Goal: Task Accomplishment & Management: Complete application form

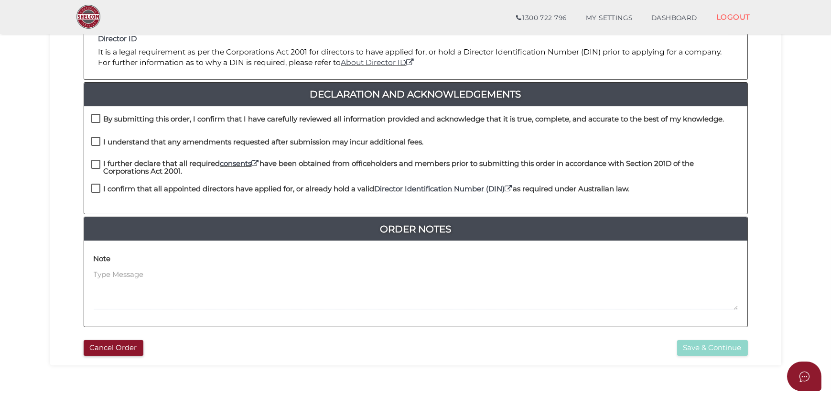
scroll to position [217, 0]
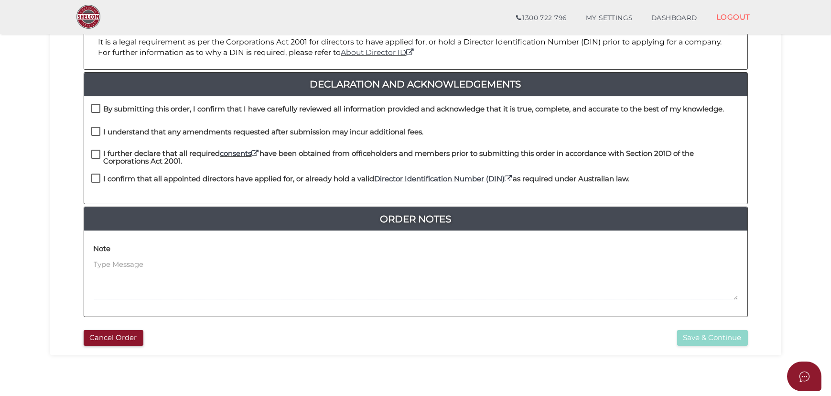
click at [99, 109] on label "By submitting this order, I confirm that I have carefully reviewed all informat…" at bounding box center [408, 111] width 634 height 12
checkbox input "true"
click at [95, 129] on label "I understand that any amendments requested after submission may incur additiona…" at bounding box center [257, 134] width 333 height 12
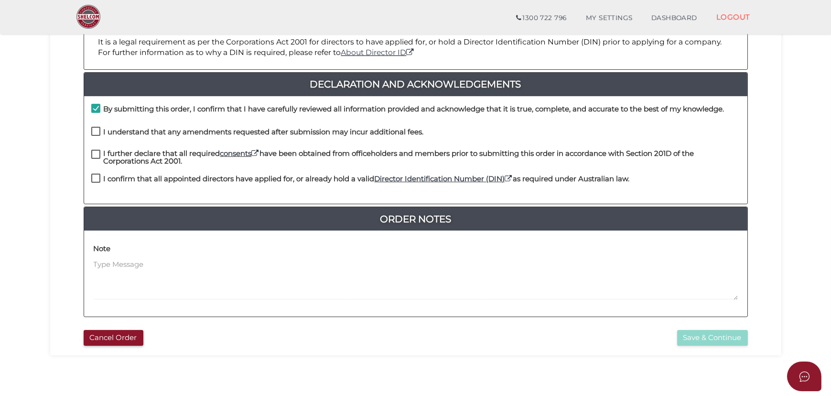
checkbox input "true"
click at [96, 156] on label "I further declare that all required consents have been obtained from officehold…" at bounding box center [415, 156] width 649 height 12
checkbox input "true"
click at [98, 177] on label "I confirm that all appointed directors have applied for, or already hold a vali…" at bounding box center [360, 181] width 539 height 12
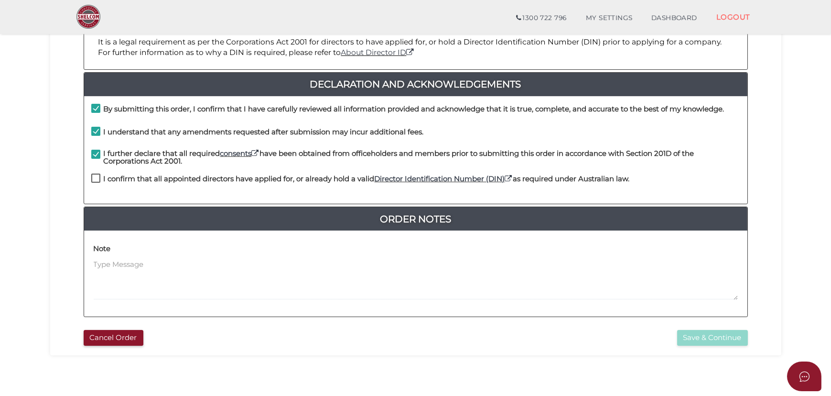
checkbox input "true"
click at [715, 339] on button "Save & Continue" at bounding box center [713, 338] width 71 height 16
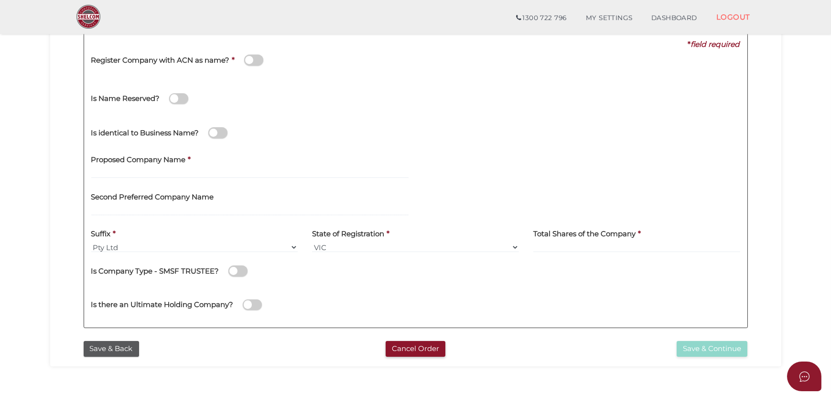
scroll to position [130, 0]
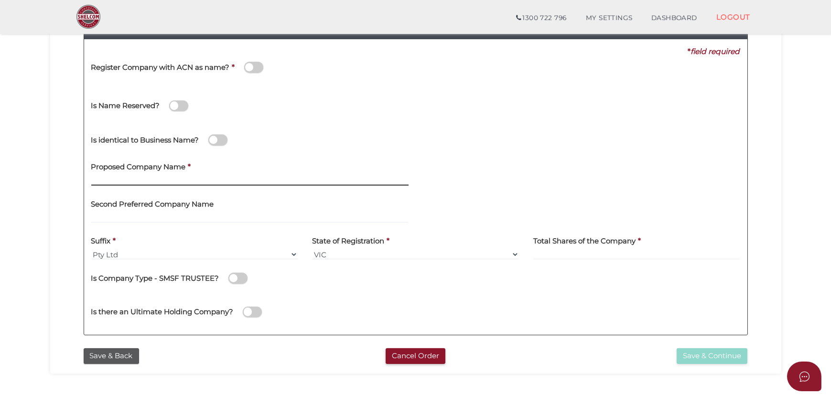
click at [174, 176] on input "text" at bounding box center [249, 180] width 317 height 11
type input "Corevista Enterprises"
click at [153, 180] on input "Corevista Enterprises" at bounding box center [249, 180] width 317 height 11
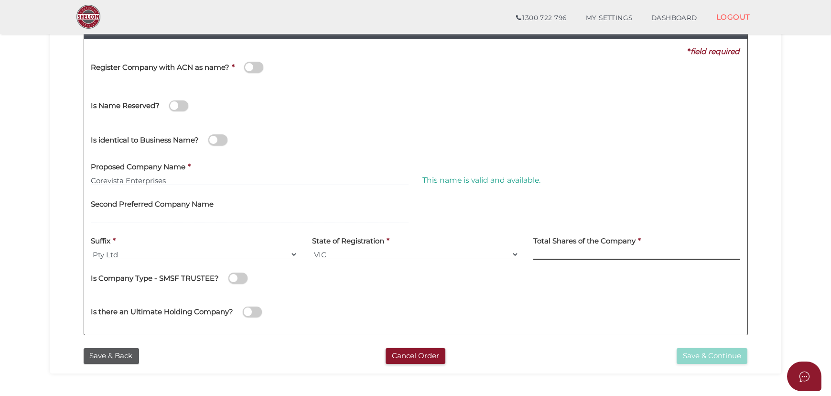
click at [571, 256] on input at bounding box center [637, 254] width 207 height 11
type input "12"
click at [706, 358] on button "Save & Continue" at bounding box center [712, 356] width 71 height 16
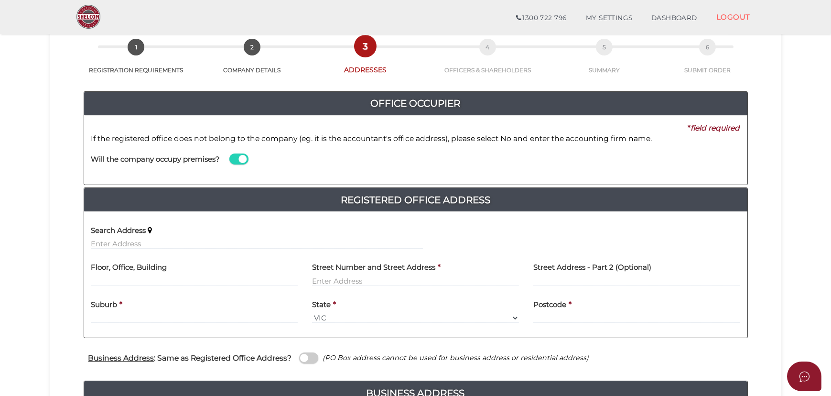
scroll to position [217, 0]
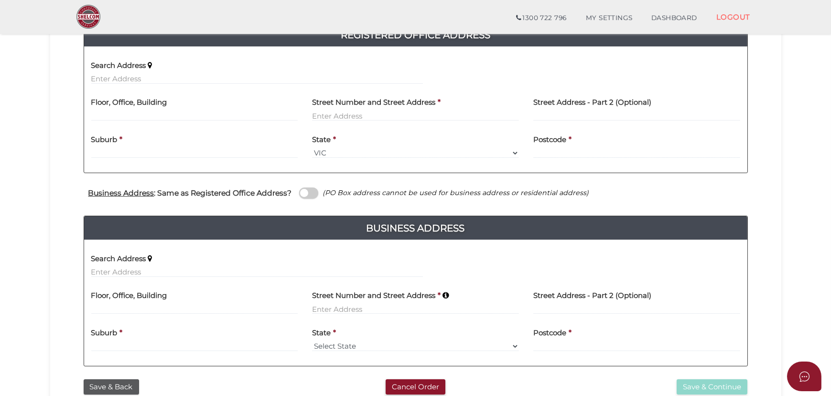
click at [272, 72] on div "Search Address" at bounding box center [257, 69] width 332 height 30
click at [271, 75] on input "text" at bounding box center [257, 79] width 332 height 11
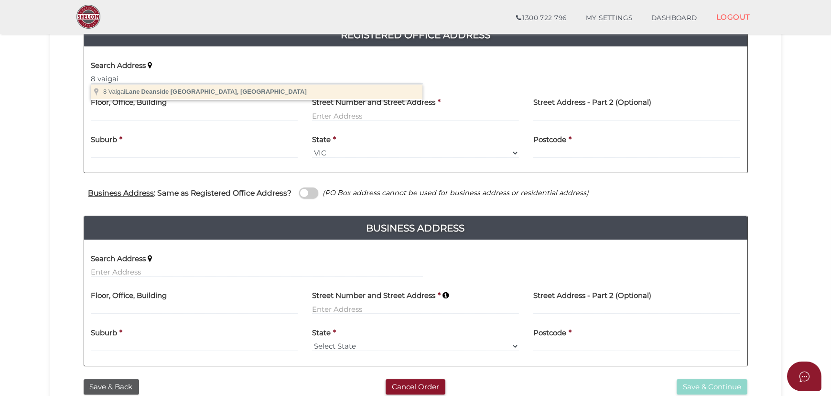
type input "8 Vaigai Lane, Deanside VIC, Australia"
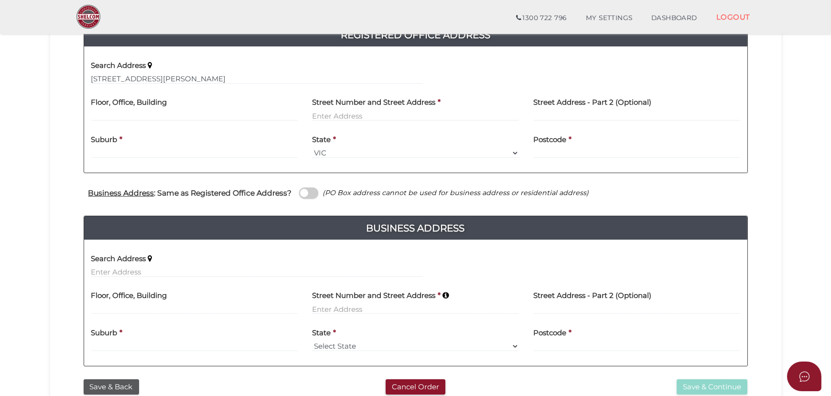
type input "[STREET_ADDRESS][PERSON_NAME]"
type input "Deanside"
select select "VIC"
type input "3336"
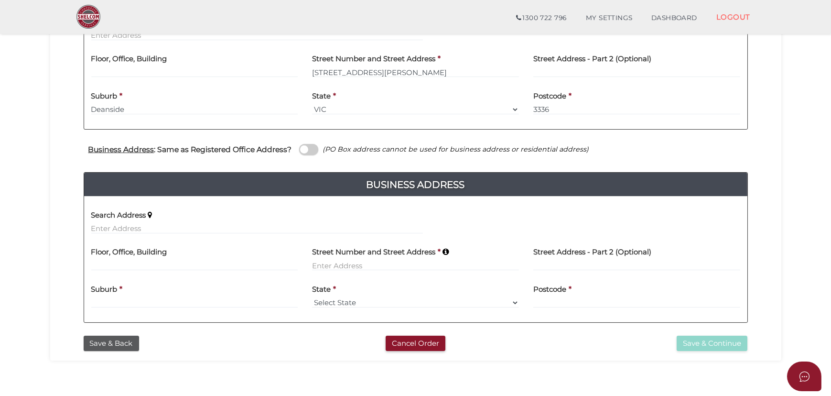
click at [301, 150] on span at bounding box center [308, 149] width 19 height 11
click at [0, 0] on input "checkbox" at bounding box center [0, 0] width 0 height 0
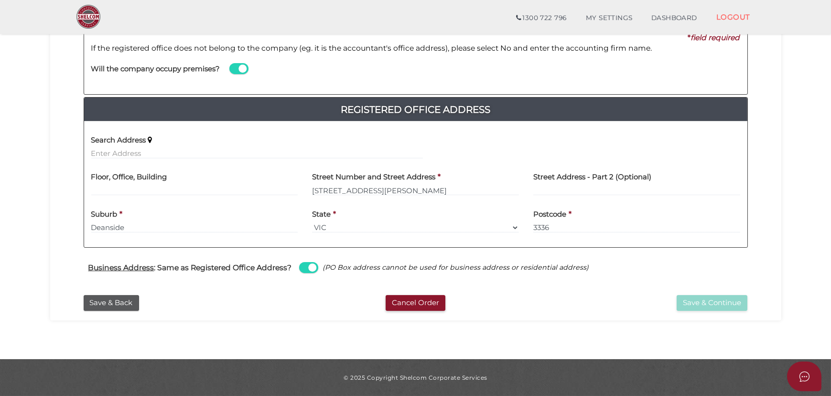
scroll to position [142, 0]
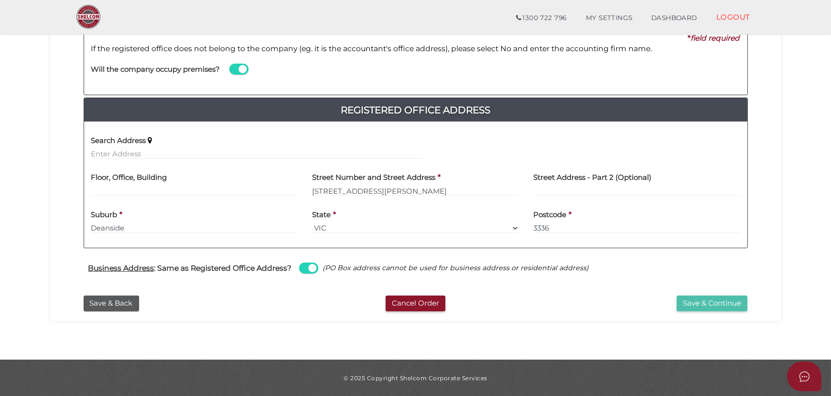
click at [705, 296] on button "Save & Continue" at bounding box center [712, 303] width 71 height 16
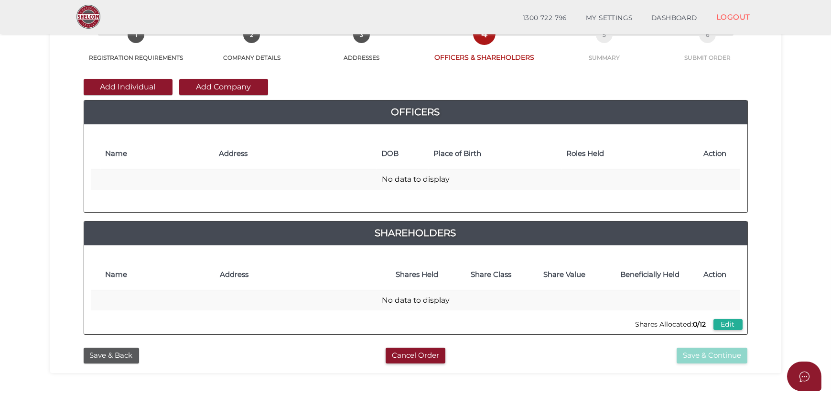
scroll to position [87, 0]
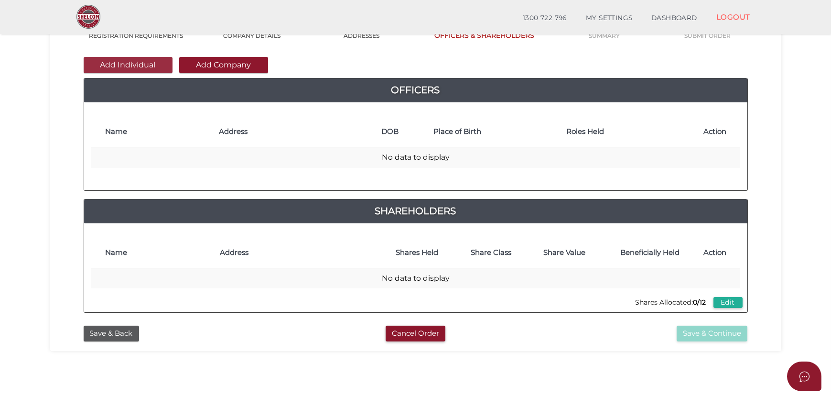
click at [134, 71] on button "Add Individual" at bounding box center [128, 65] width 89 height 16
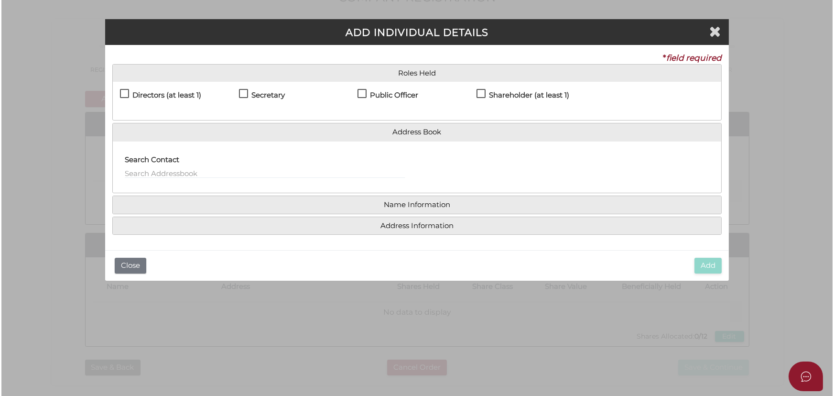
scroll to position [0, 0]
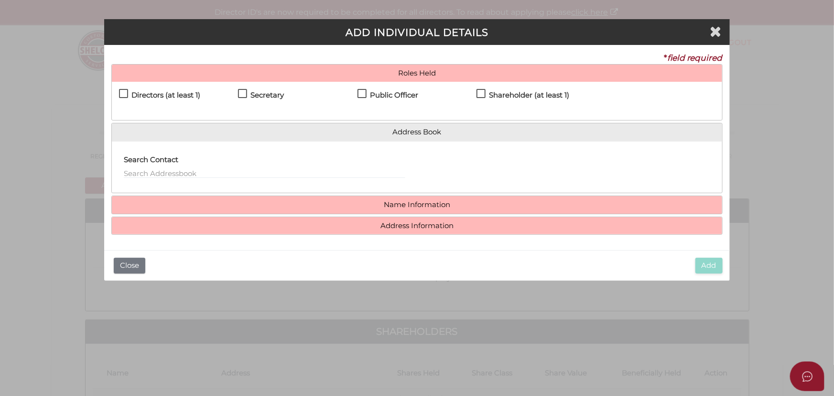
click at [179, 98] on h4 "Directors (at least 1)" at bounding box center [165, 95] width 69 height 8
checkbox input "true"
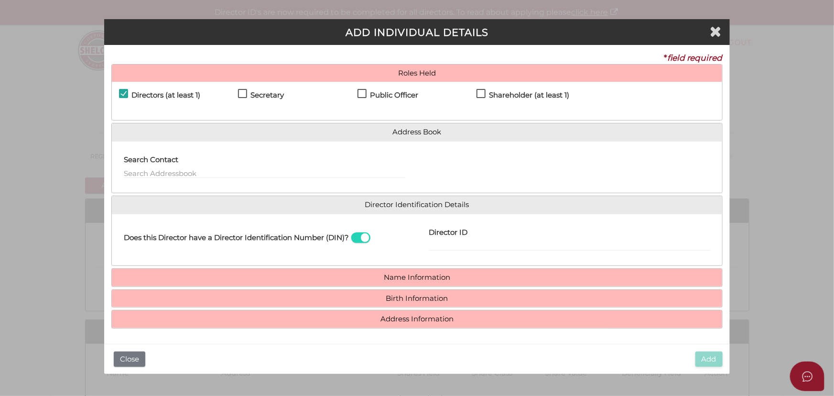
click at [288, 93] on div "Secretary" at bounding box center [297, 97] width 119 height 17
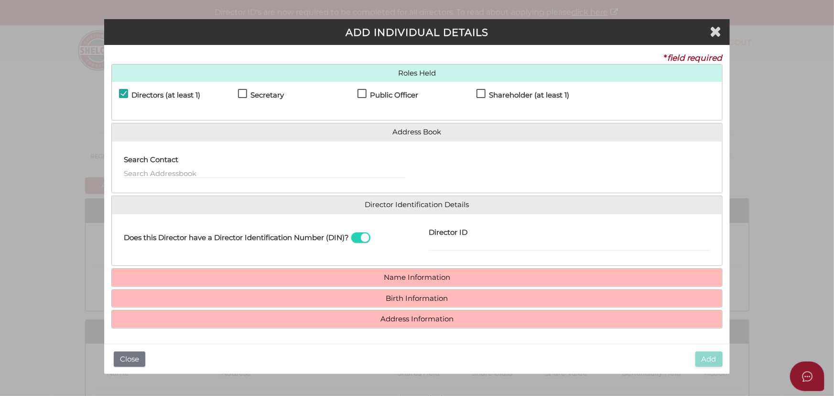
click at [283, 92] on h4 "Secretary" at bounding box center [267, 95] width 33 height 8
checkbox input "true"
click at [381, 94] on h4 "Public Officer" at bounding box center [394, 95] width 48 height 8
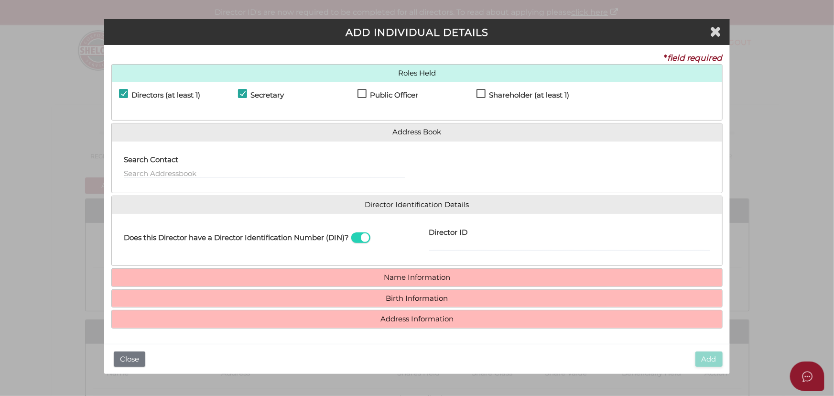
checkbox input "true"
click at [510, 95] on h4 "Shareholder (at least 1)" at bounding box center [529, 95] width 80 height 8
checkbox input "true"
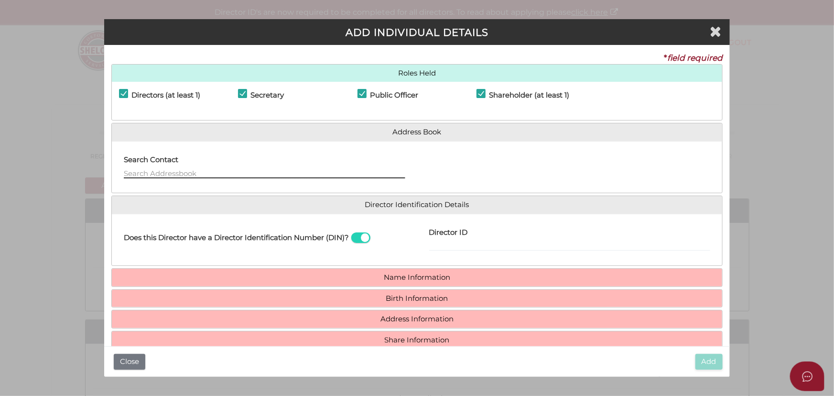
click at [301, 168] on input "text" at bounding box center [264, 173] width 281 height 11
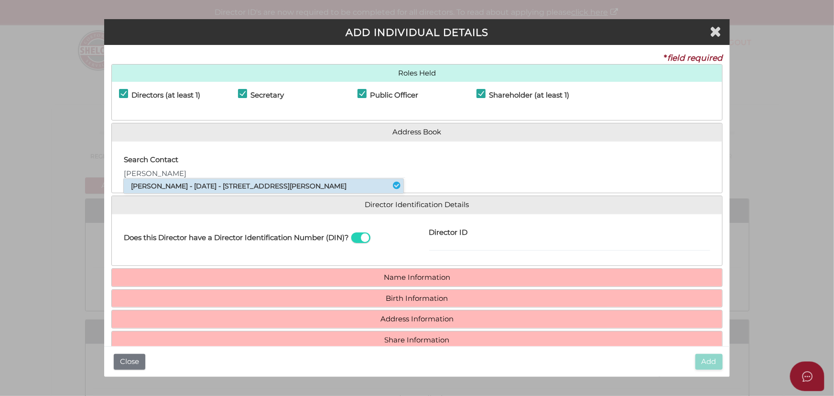
click at [297, 183] on li "Rajit Duggal - 03/11/1998 - 139 Quinn Street, Deer Park, VIC, 3023" at bounding box center [264, 186] width 280 height 14
type input "Rajit"
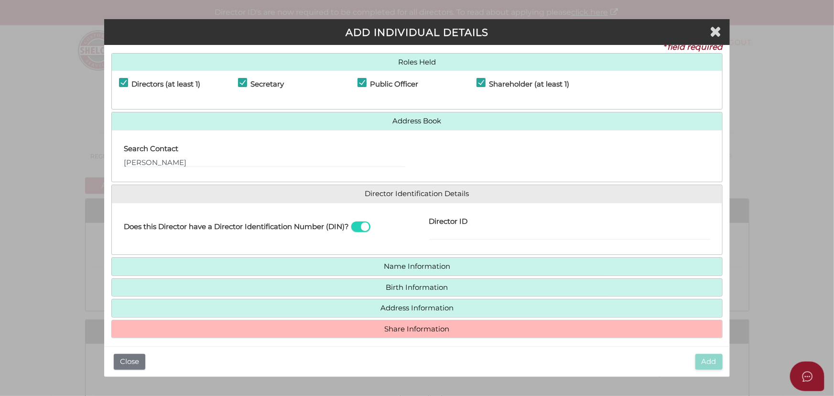
scroll to position [17, 0]
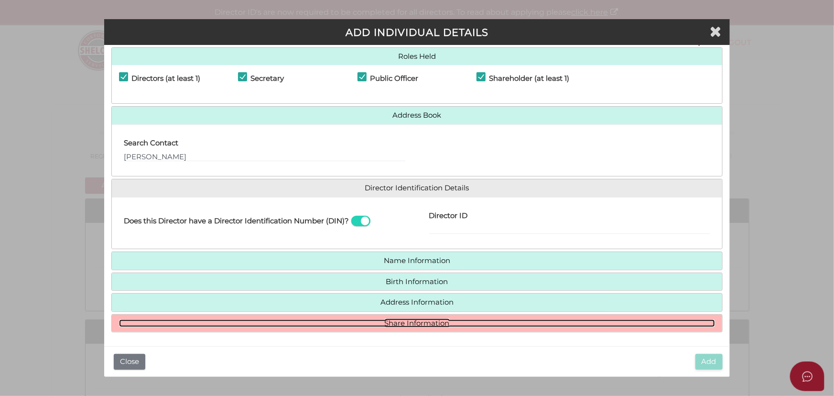
drag, startPoint x: 367, startPoint y: 321, endPoint x: 373, endPoint y: 315, distance: 9.5
click at [367, 321] on link "Share Information" at bounding box center [417, 323] width 596 height 8
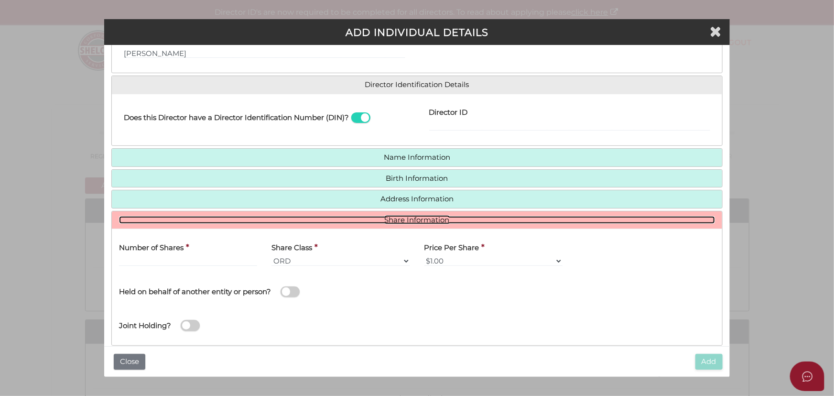
scroll to position [124, 0]
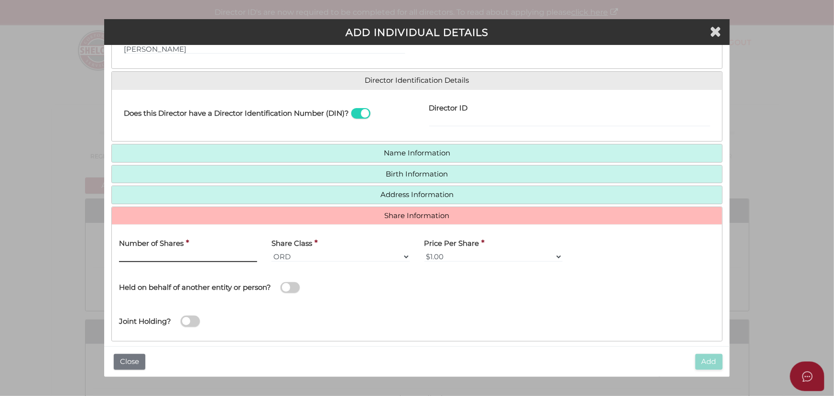
click at [242, 256] on input "text" at bounding box center [188, 256] width 138 height 11
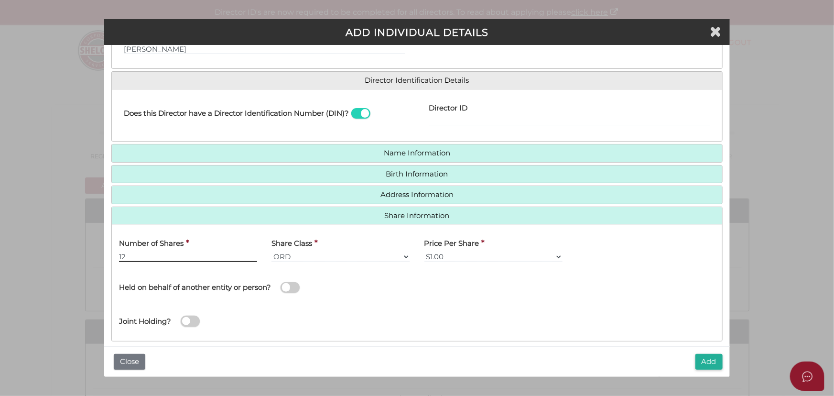
type input "12"
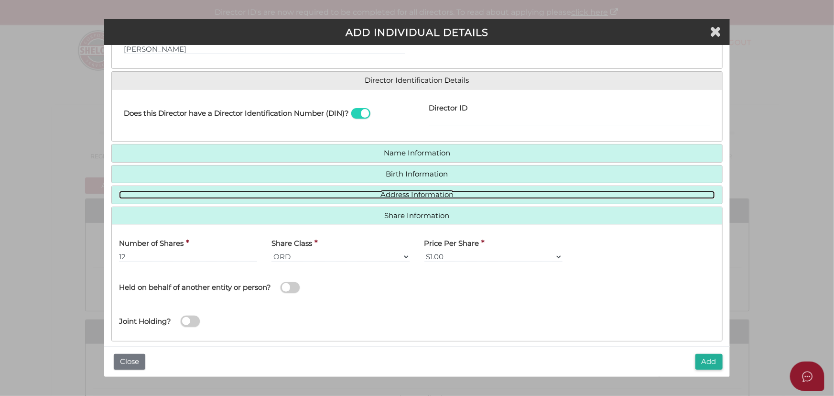
click at [436, 196] on link "Address Information" at bounding box center [417, 195] width 596 height 8
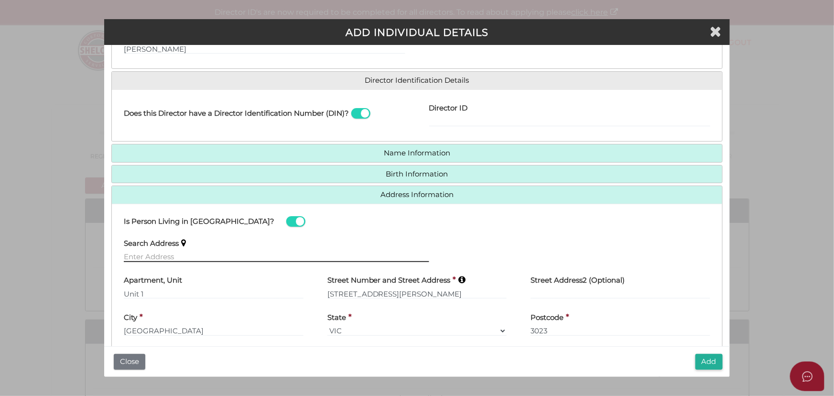
click at [204, 258] on input "text" at bounding box center [276, 256] width 305 height 11
type input "8 Vaigai Lane, Deanside VIC, Australia"
type input "[STREET_ADDRESS][PERSON_NAME]"
type input "Deanside"
select select "VIC"
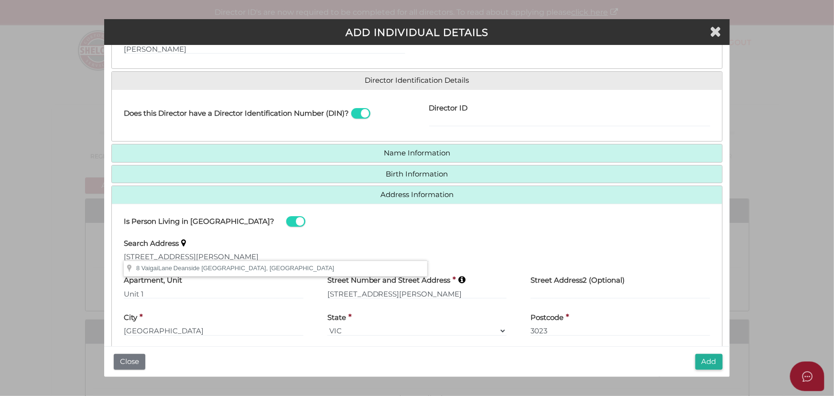
type input "3336"
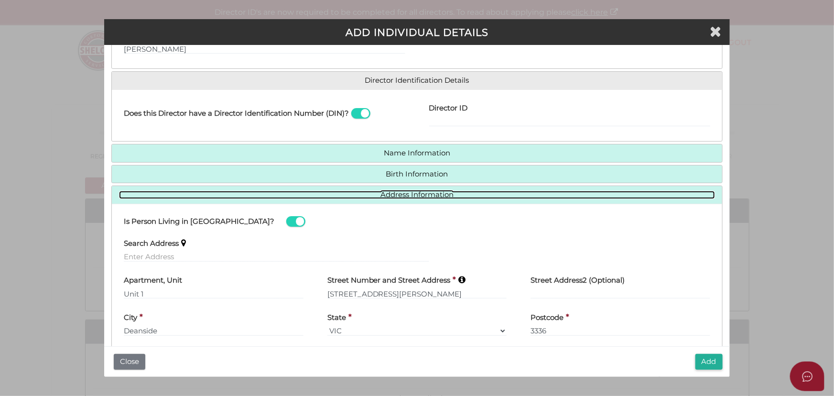
click at [400, 191] on link "Address Information" at bounding box center [417, 195] width 596 height 8
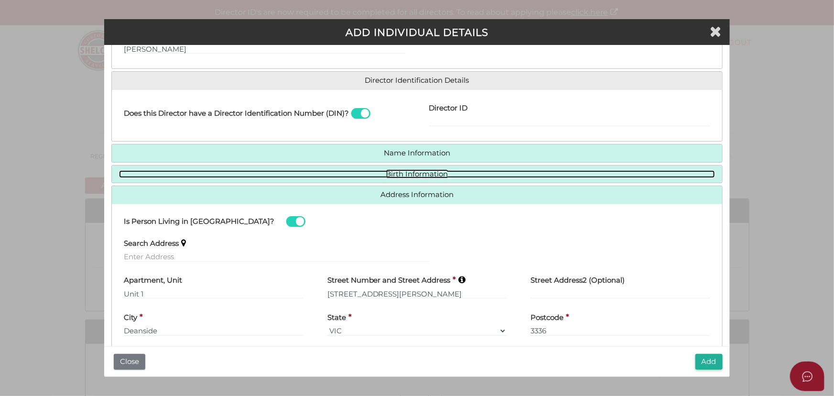
click at [408, 175] on link "Birth Information" at bounding box center [417, 174] width 596 height 8
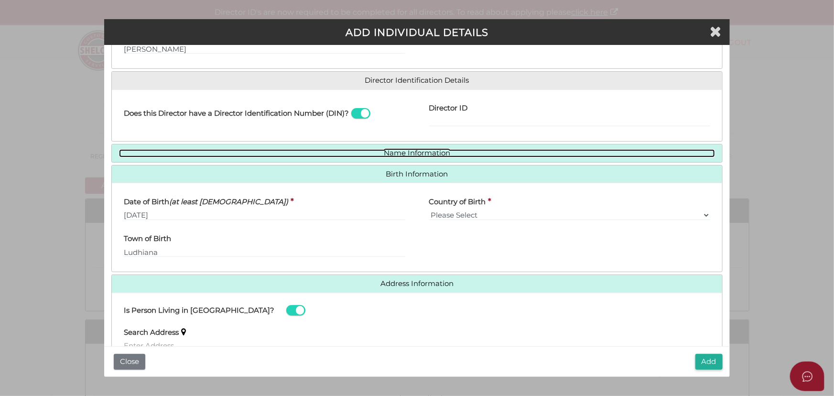
click at [431, 153] on link "Name Information" at bounding box center [417, 153] width 596 height 8
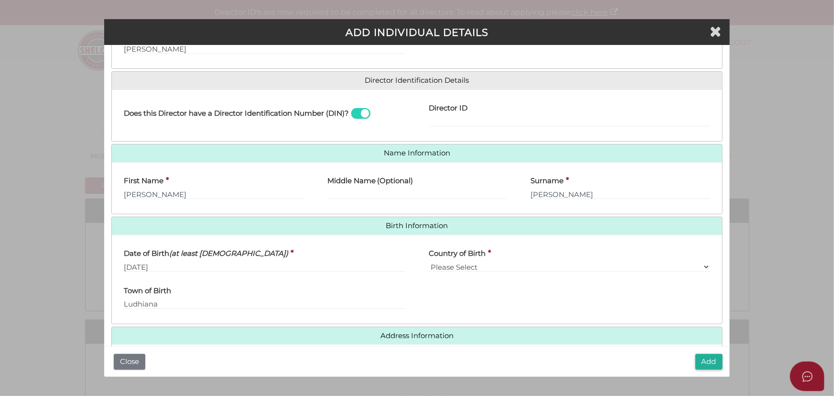
click at [257, 185] on div "First Name * Rajit" at bounding box center [214, 185] width 180 height 30
click at [249, 189] on input "[PERSON_NAME]" at bounding box center [214, 194] width 180 height 11
click at [605, 199] on div "Surname * Duggal" at bounding box center [621, 188] width 204 height 37
click at [605, 198] on div "Surname * Duggal" at bounding box center [621, 188] width 204 height 37
click at [602, 196] on input "[PERSON_NAME]" at bounding box center [621, 194] width 180 height 11
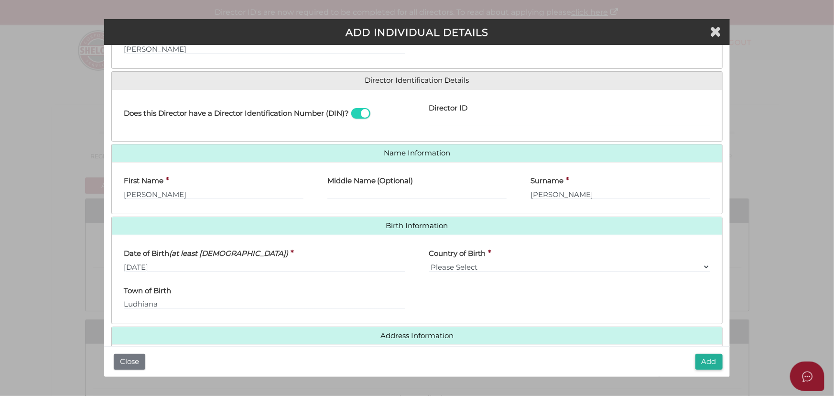
click at [407, 288] on div "Town of Birth Ludhiana" at bounding box center [264, 297] width 305 height 37
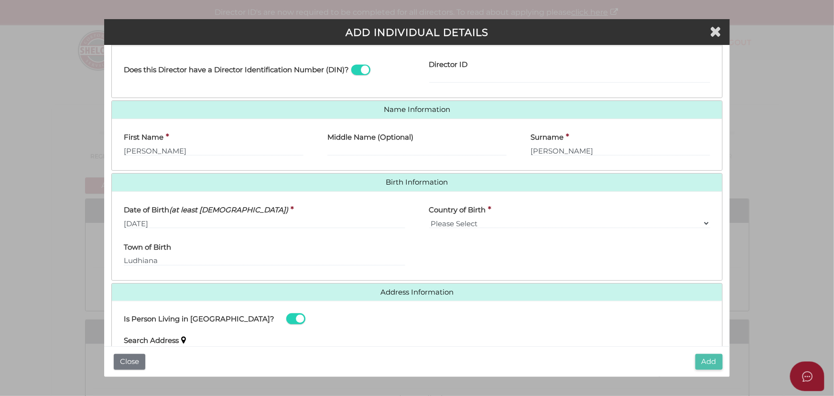
click at [713, 359] on button "Add" at bounding box center [709, 362] width 27 height 16
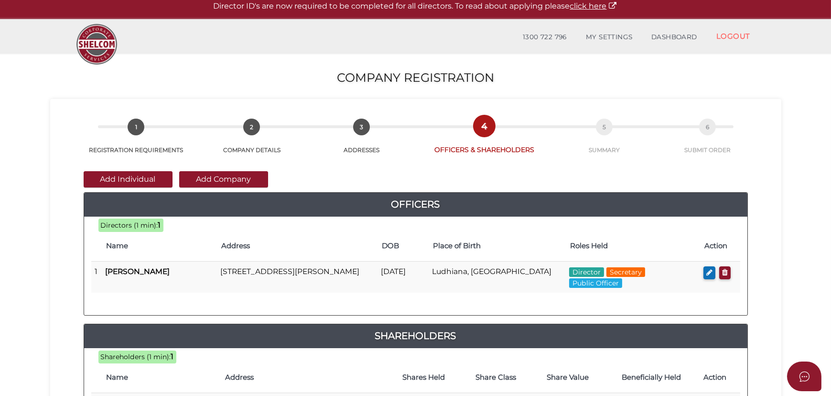
scroll to position [174, 0]
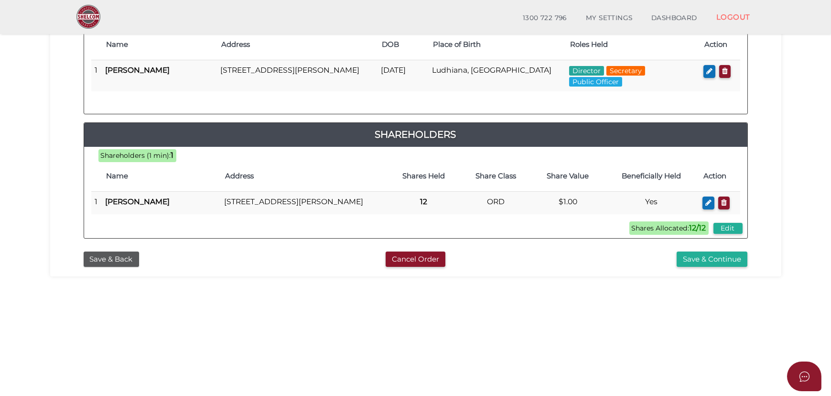
click at [508, 231] on div "Shareholders (1 min): 1 Shares Allocated: 12/12 Edit Name Address Shares Held S…" at bounding box center [416, 192] width 664 height 77
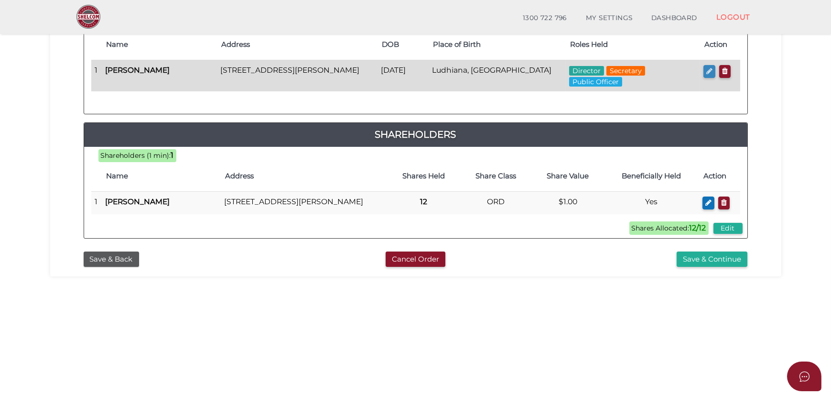
click at [708, 68] on icon "button" at bounding box center [710, 70] width 6 height 7
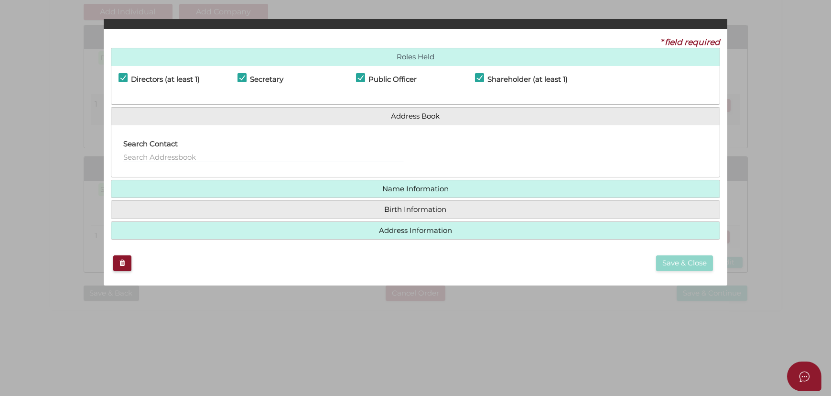
checkbox input "true"
type input "0"
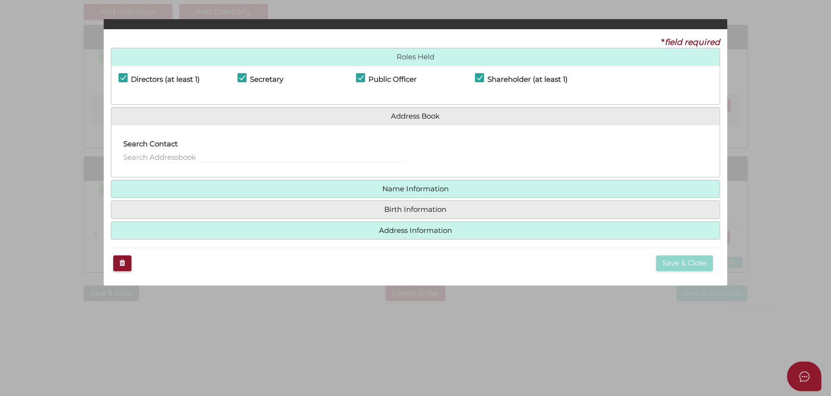
type input "Unit 1"
type input "8 Vaigai Lane"
type input "Deanside"
type input "3336"
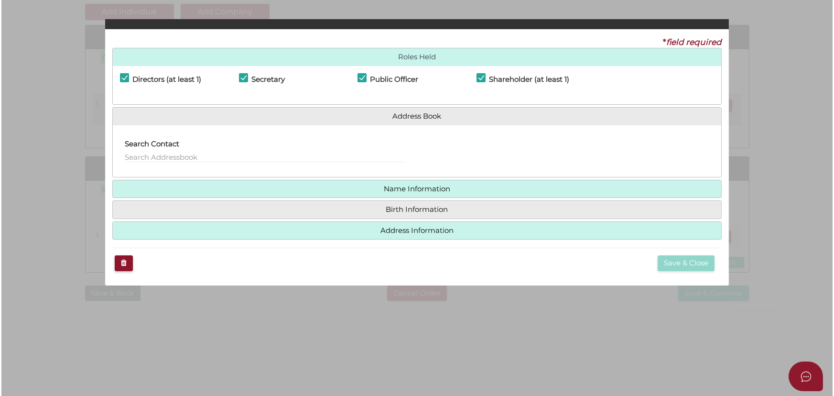
scroll to position [0, 0]
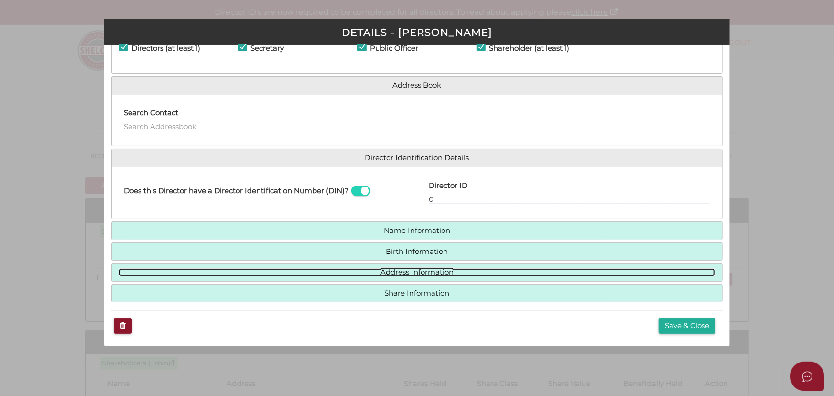
click at [411, 269] on link "Address Information" at bounding box center [417, 272] width 596 height 8
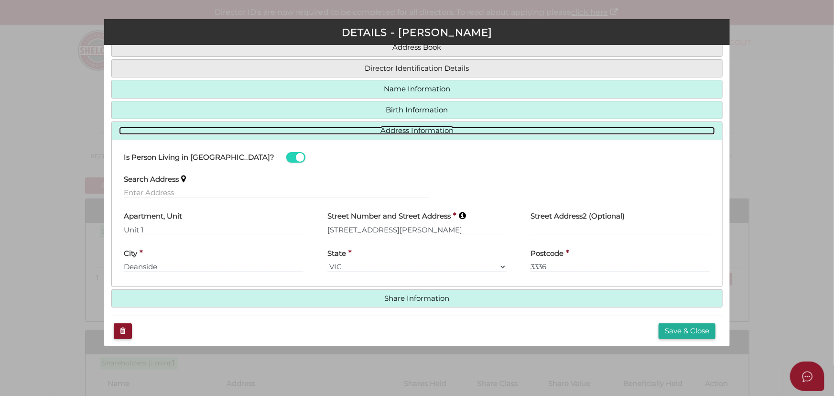
scroll to position [90, 0]
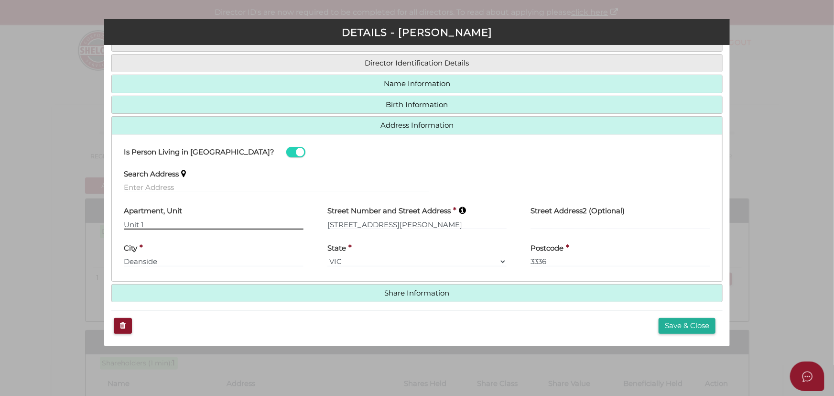
click at [225, 223] on input "Unit 1" at bounding box center [214, 224] width 180 height 11
type input "\"
click at [673, 322] on button "Save & Close" at bounding box center [687, 326] width 57 height 16
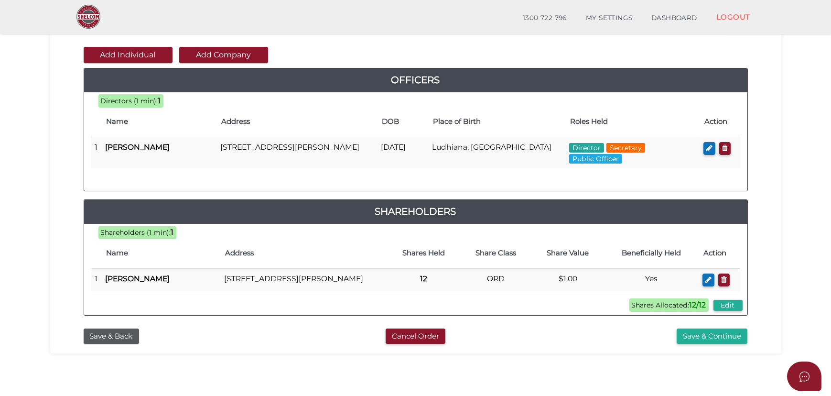
scroll to position [174, 0]
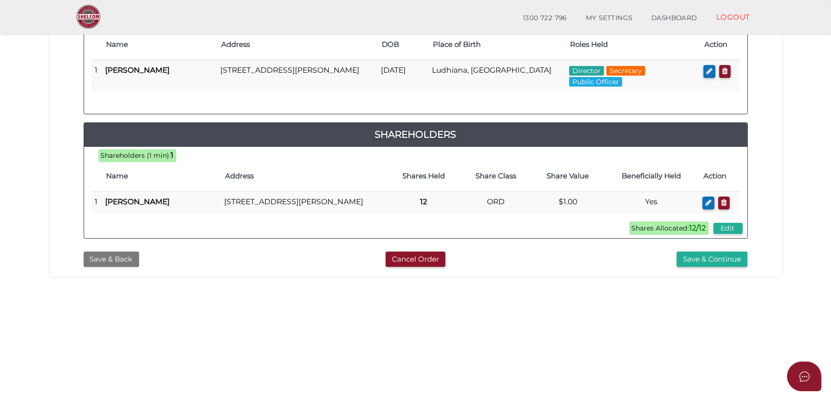
click at [92, 263] on button "Save & Back" at bounding box center [111, 259] width 55 height 16
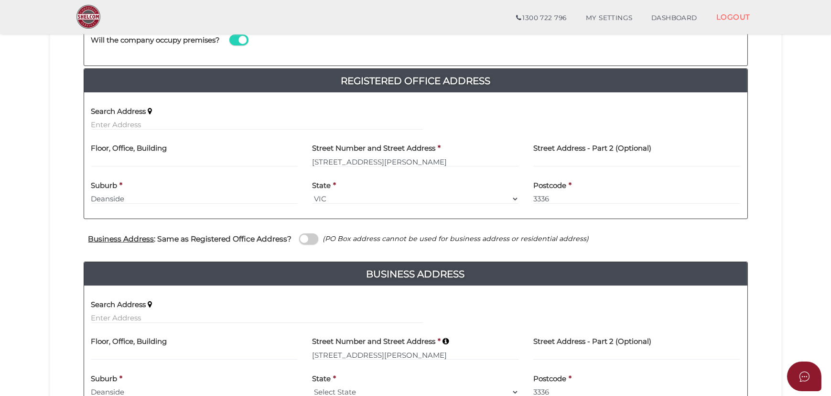
scroll to position [217, 0]
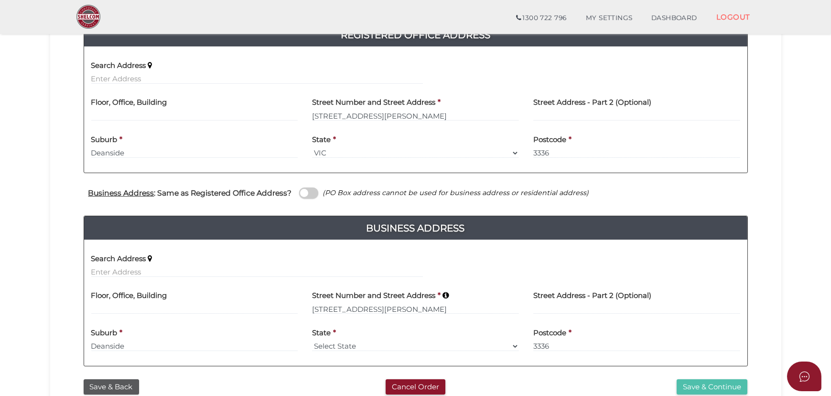
click at [693, 380] on button "Save & Continue" at bounding box center [712, 387] width 71 height 16
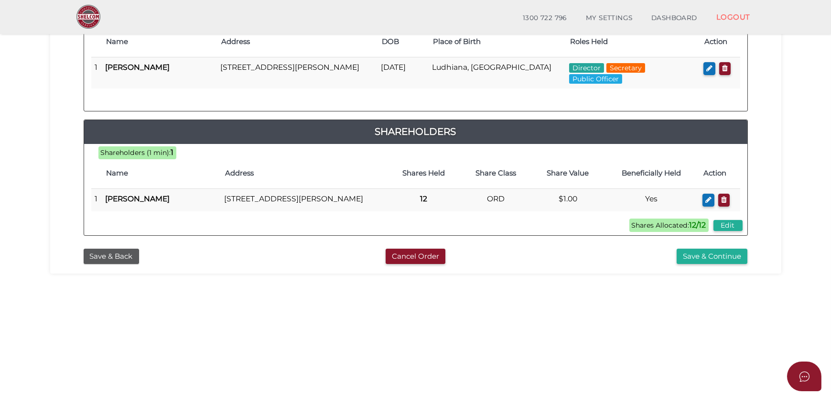
scroll to position [173, 0]
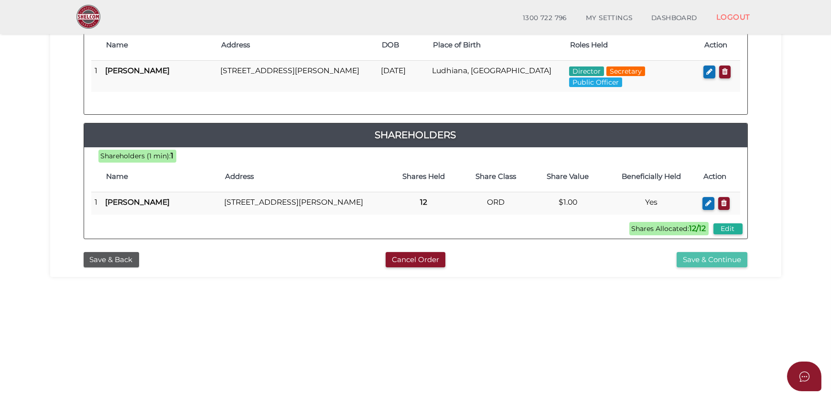
click at [721, 268] on button "Save & Continue" at bounding box center [712, 260] width 71 height 16
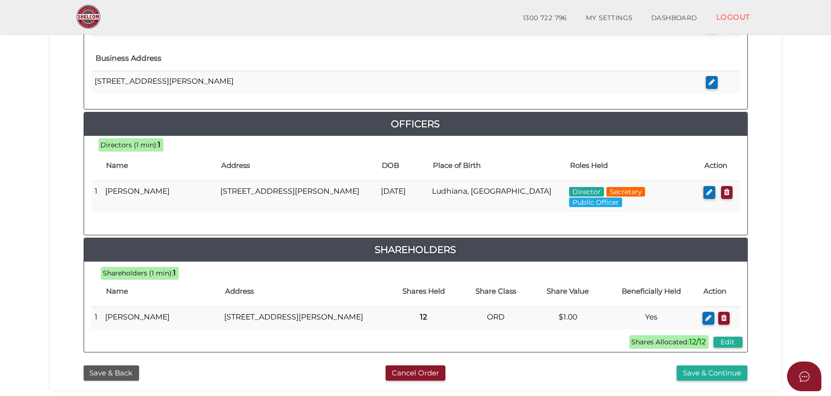
scroll to position [391, 0]
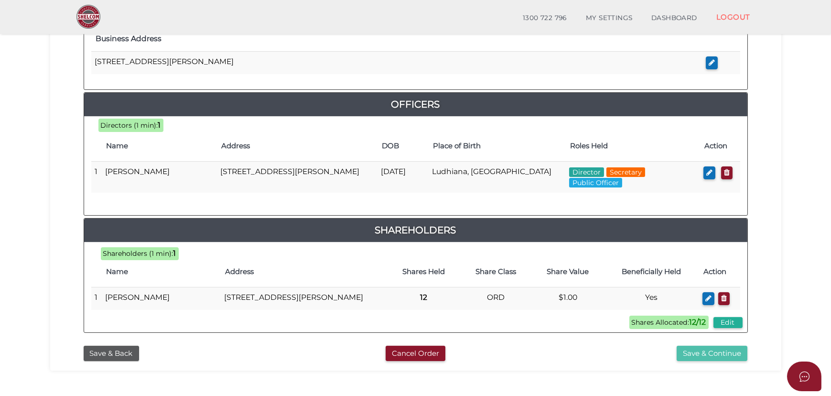
click at [727, 359] on button "Save & Continue" at bounding box center [712, 354] width 71 height 16
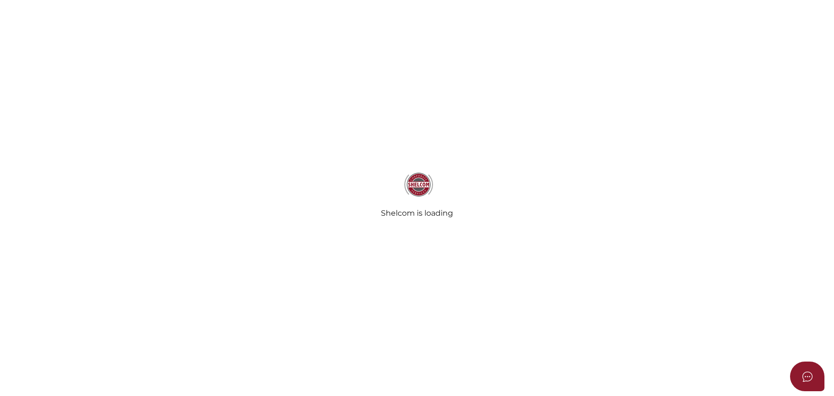
select select "Comb Binding"
radio input "true"
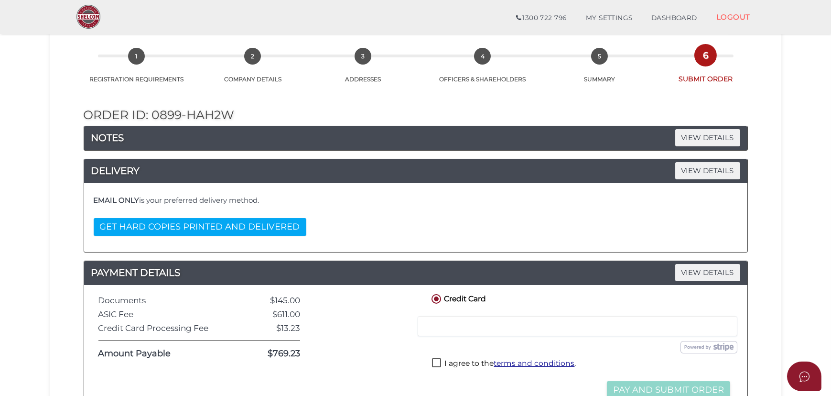
scroll to position [130, 0]
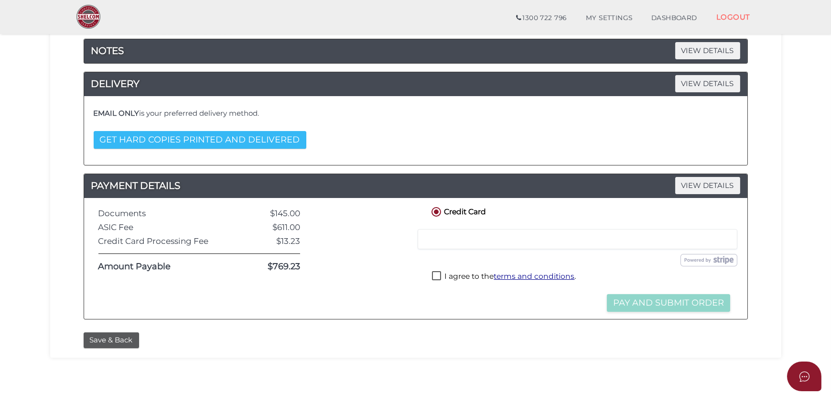
click at [205, 140] on button "GET HARD COPIES PRINTED AND DELIVERED" at bounding box center [200, 140] width 213 height 18
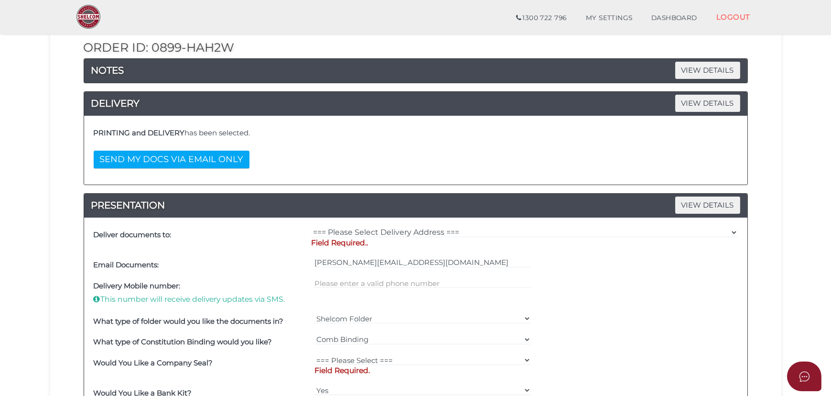
scroll to position [43, 0]
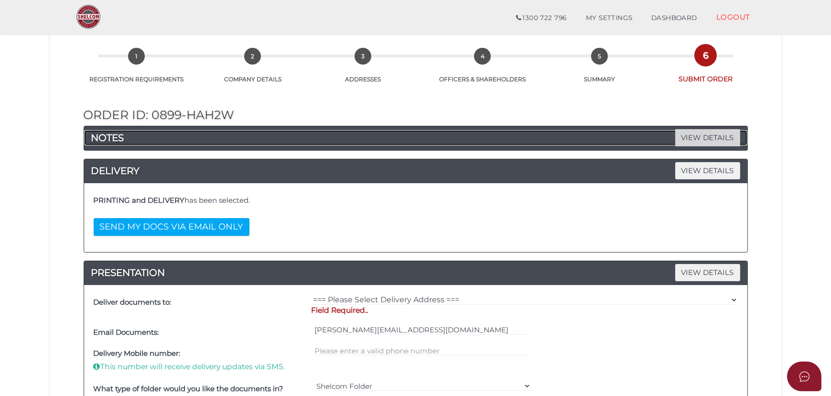
click at [701, 134] on span "VIEW DETAILS" at bounding box center [708, 137] width 65 height 17
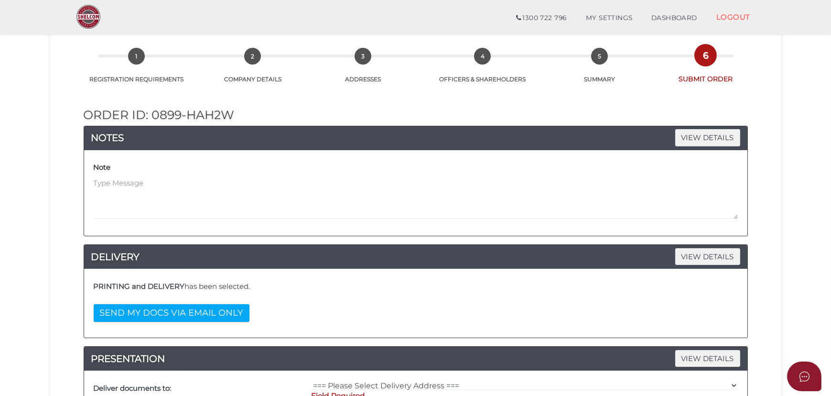
click at [239, 175] on div "Note" at bounding box center [416, 189] width 645 height 59
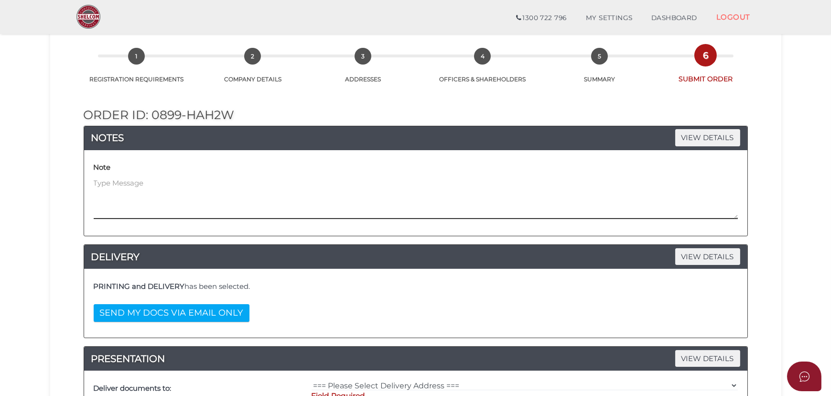
click at [143, 189] on textarea at bounding box center [416, 198] width 645 height 41
click at [152, 198] on textarea "Hi, could you please have the hard copy of the files delivered to the address b…" at bounding box center [416, 198] width 645 height 41
click at [160, 194] on textarea "Hi, could you please have the hard copy of the files delivered to the address b…" at bounding box center [416, 198] width 645 height 41
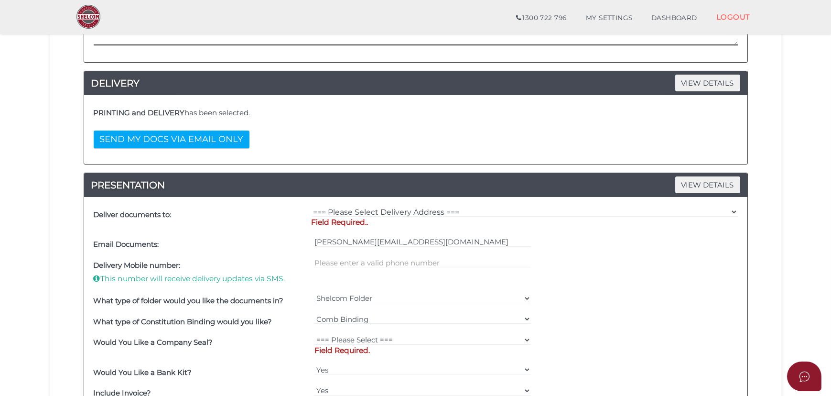
scroll to position [217, 0]
type textarea "Hi, could you please have the hard copy of the files delivered to the address b…"
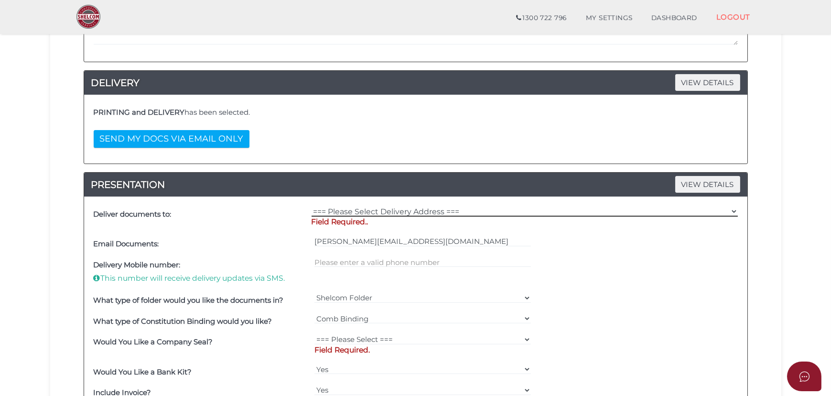
click at [372, 211] on select "=== Please Select Delivery Address === (User Address - [PERSON_NAME][GEOGRAPHIC…" at bounding box center [525, 211] width 426 height 11
select select "Other"
click at [312, 206] on select "=== Please Select Delivery Address === (User Address - [PERSON_NAME][GEOGRAPHIC…" at bounding box center [525, 211] width 426 height 11
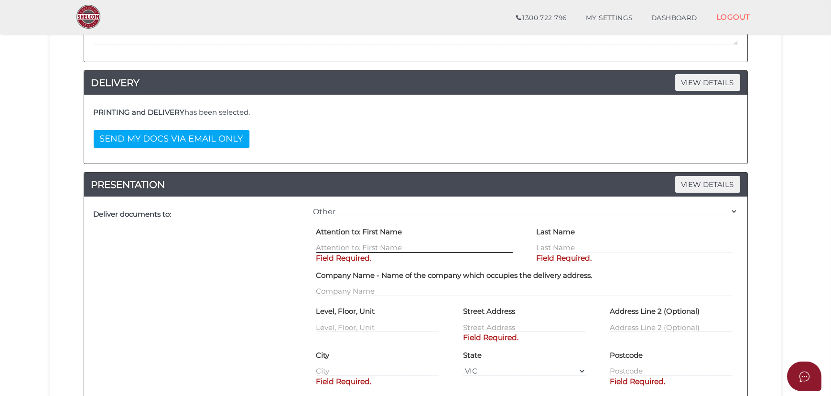
click at [382, 244] on input "text" at bounding box center [415, 247] width 197 height 11
type input "[PERSON_NAME]"
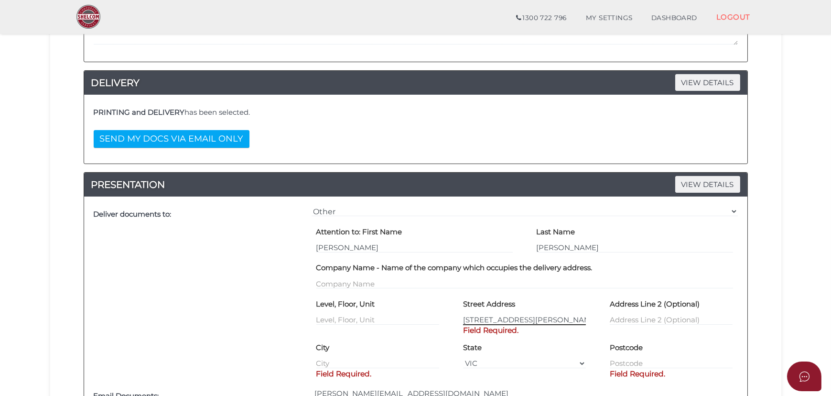
type input "[STREET_ADDRESS][PERSON_NAME]"
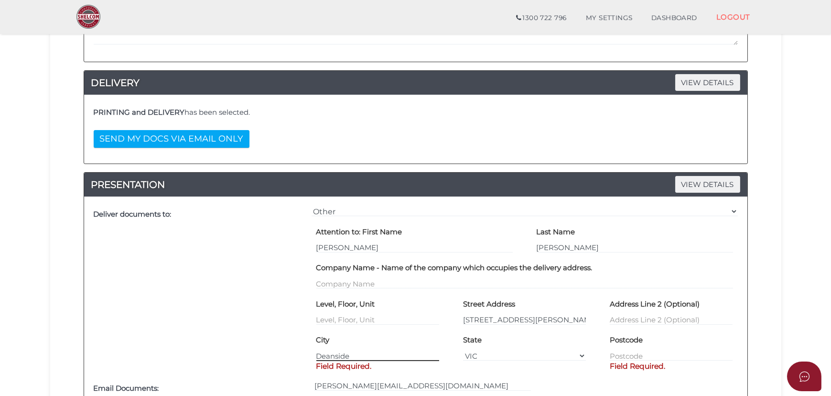
type input "Deanside"
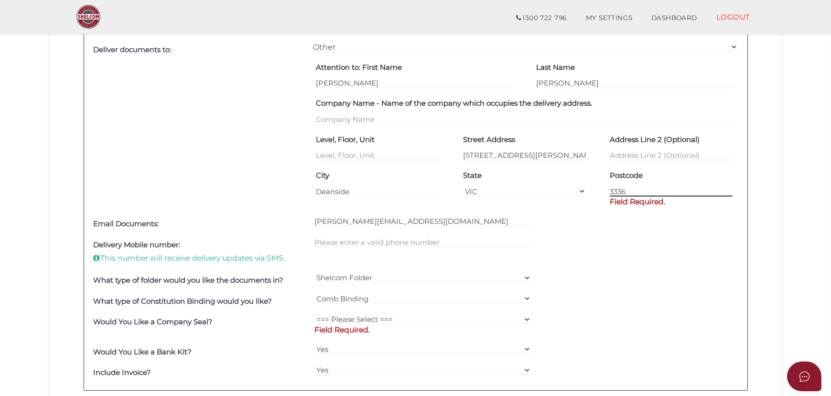
scroll to position [478, 0]
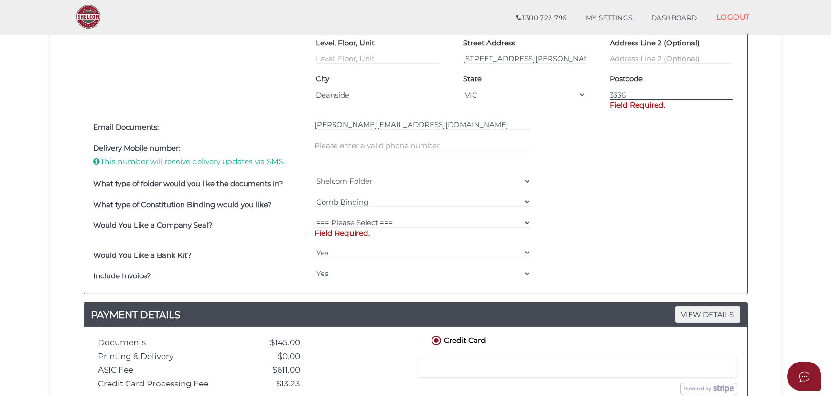
type input "3336"
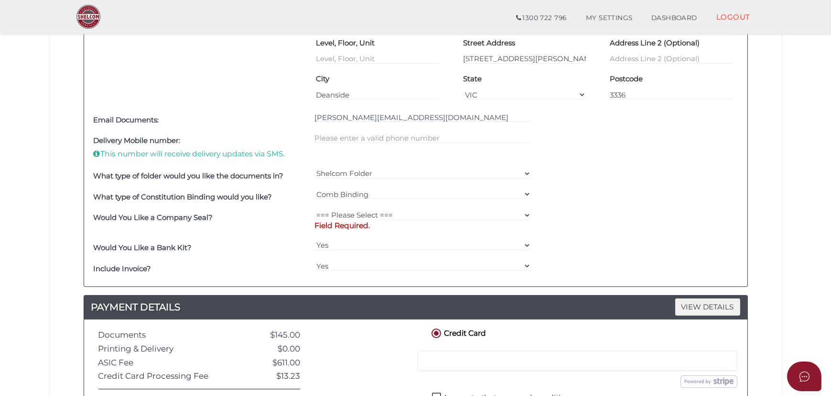
click at [358, 131] on div at bounding box center [422, 148] width 221 height 35
click at [359, 135] on input "text" at bounding box center [423, 138] width 217 height 11
paste input "0459372796"
type input "0459372796"
click at [368, 210] on select "=== Please Select === Fold Seal $50 No Seal" at bounding box center [423, 215] width 217 height 11
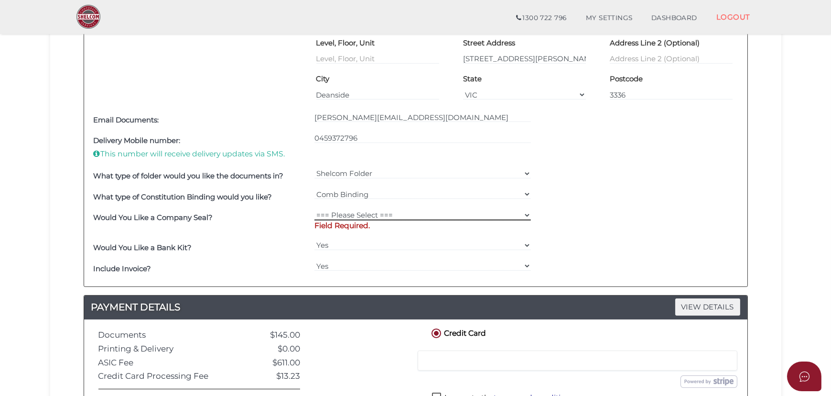
select select "0"
click at [315, 210] on select "=== Please Select === Fold Seal $50 No Seal" at bounding box center [423, 215] width 217 height 11
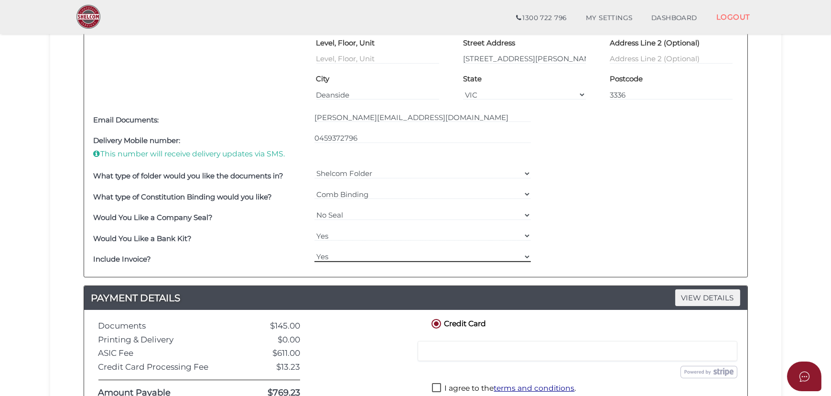
click at [351, 253] on select "Yes No" at bounding box center [423, 256] width 217 height 11
select select "No"
click at [315, 251] on select "Yes No" at bounding box center [423, 256] width 217 height 11
click at [600, 225] on div "Would You Like a Company Seal? === Please Select === Fold Seal $50 No Seal" at bounding box center [415, 218] width 649 height 21
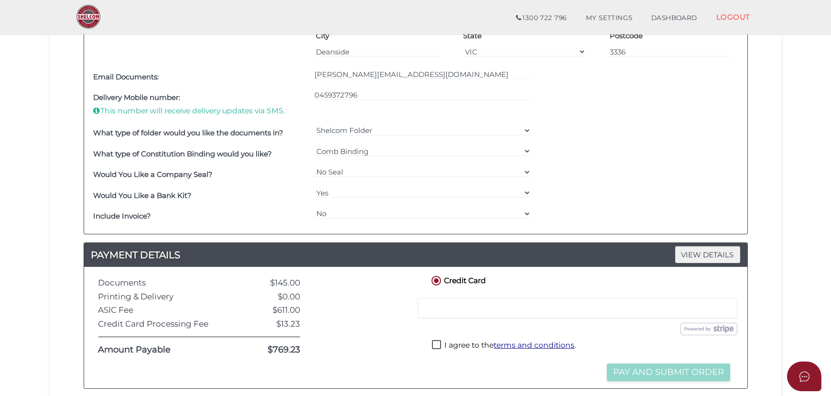
click at [468, 340] on label "I agree to the terms and conditions ." at bounding box center [504, 346] width 144 height 12
click at [612, 139] on div "What type of folder would you like the documents in? Shelcom Folder === Please …" at bounding box center [415, 133] width 649 height 21
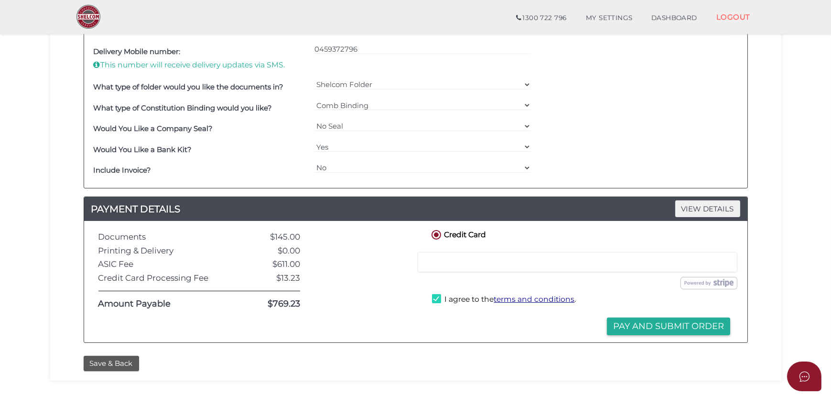
scroll to position [608, 0]
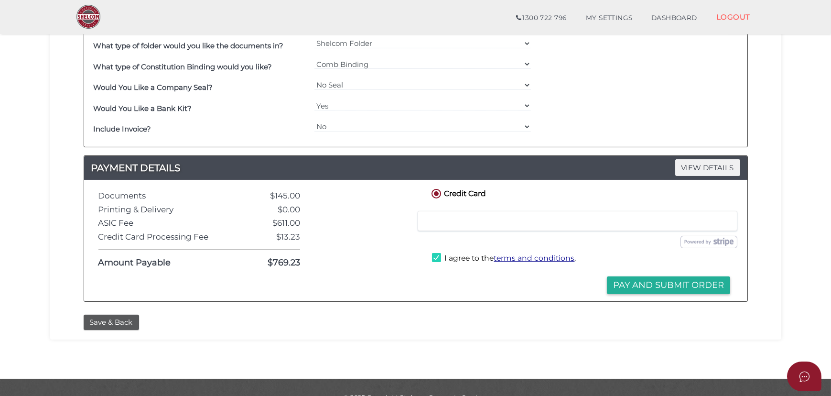
click at [459, 256] on label "I agree to the terms and conditions ." at bounding box center [504, 259] width 144 height 12
click at [402, 251] on div at bounding box center [364, 240] width 115 height 107
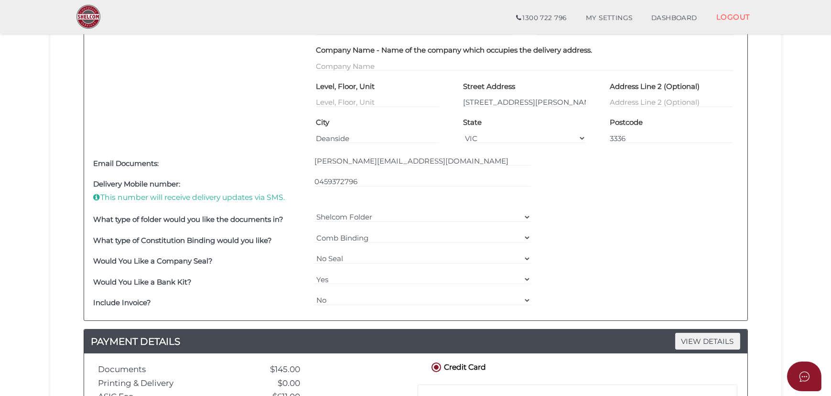
scroll to position [478, 0]
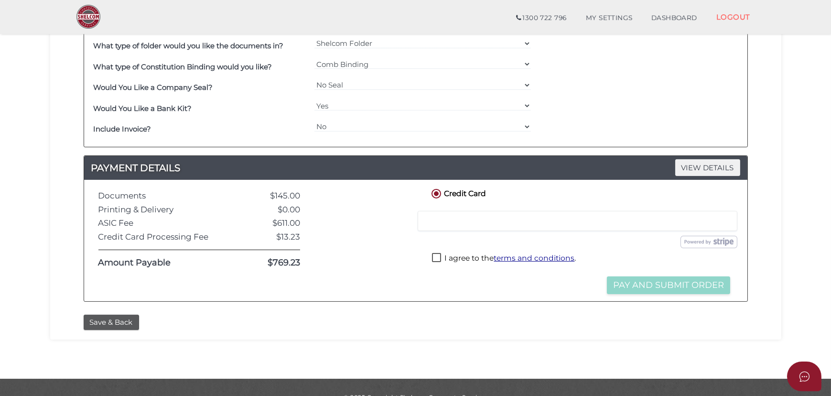
click at [440, 253] on label "I agree to the terms and conditions ." at bounding box center [504, 259] width 144 height 12
checkbox input "true"
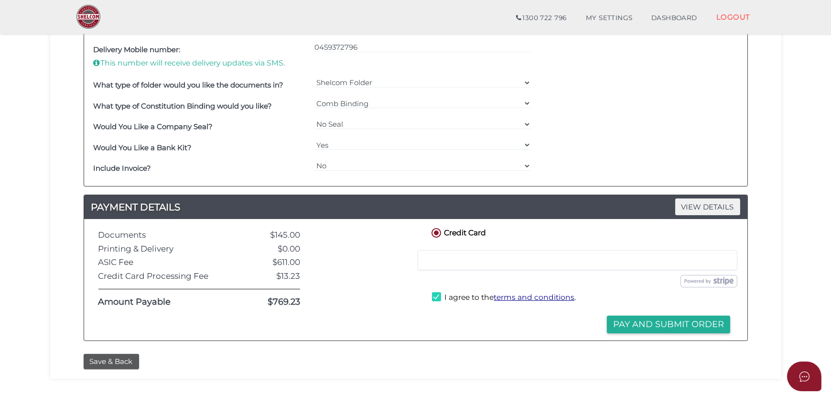
scroll to position [626, 0]
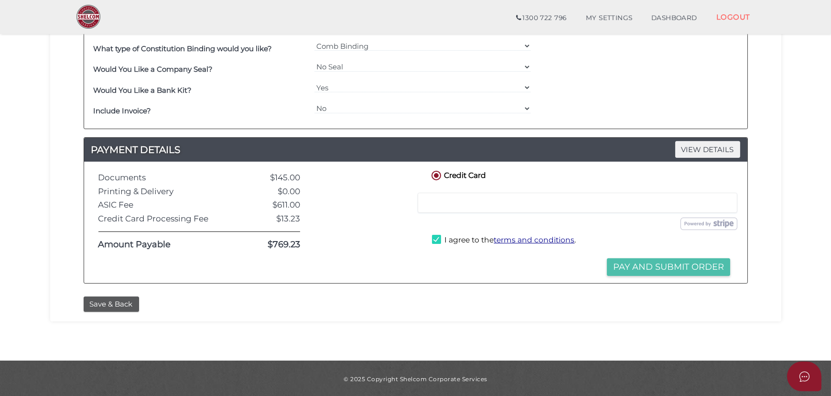
click at [665, 260] on button "Pay and Submit Order" at bounding box center [668, 267] width 123 height 18
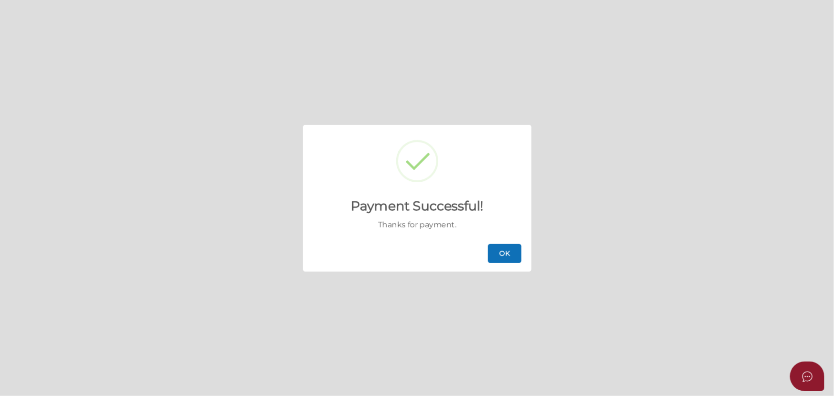
click at [515, 251] on button "OK" at bounding box center [504, 253] width 33 height 19
